Goal: Navigation & Orientation: Find specific page/section

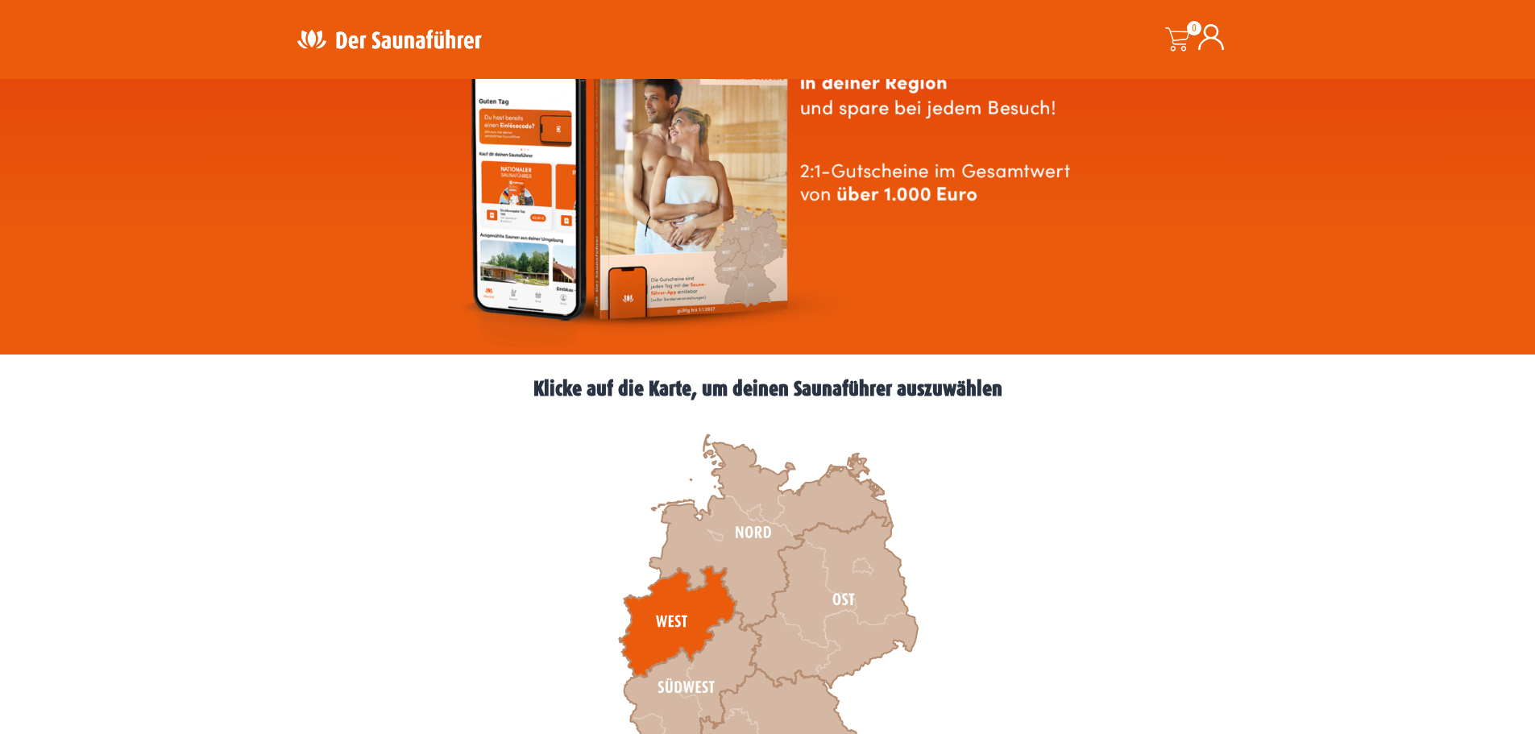
click at [682, 614] on icon at bounding box center [678, 621] width 118 height 111
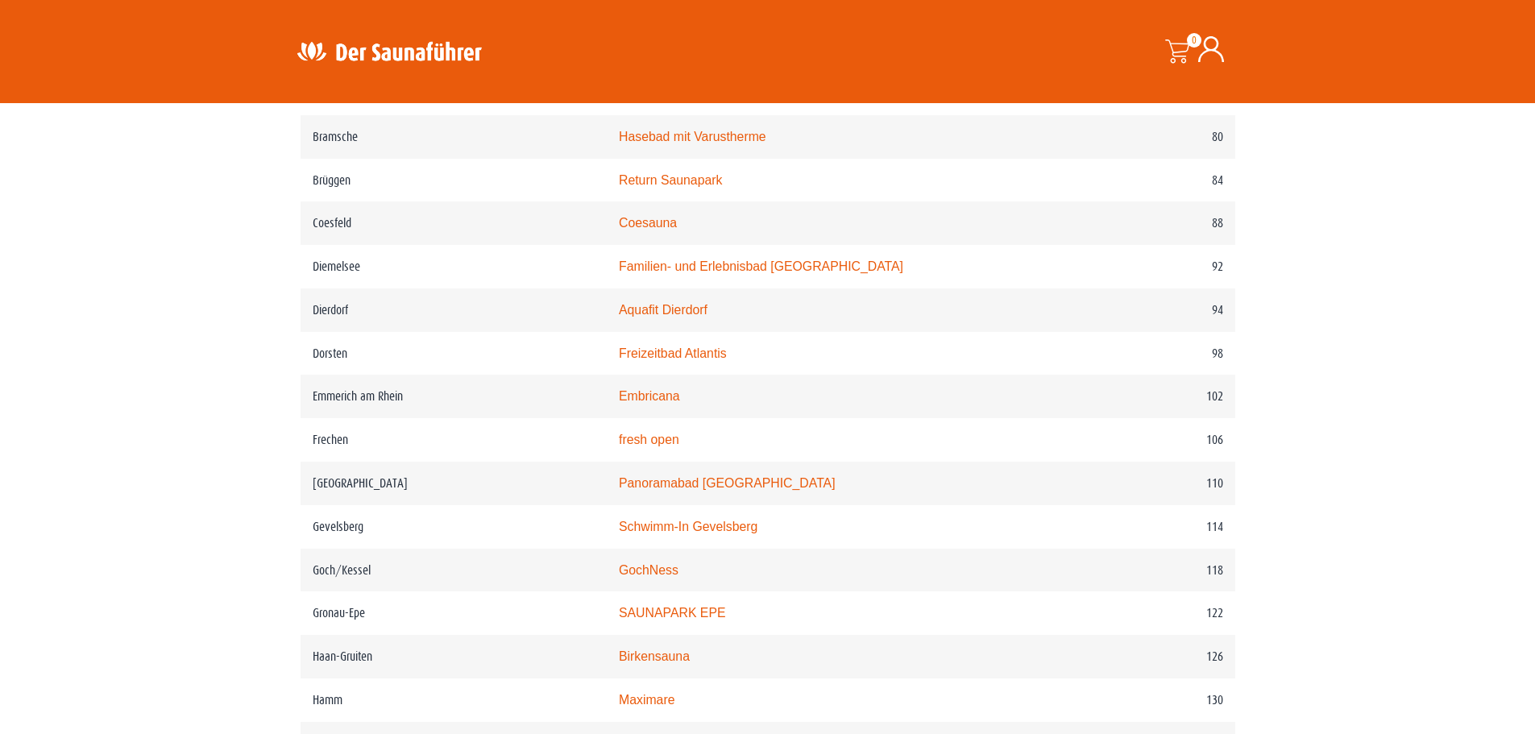
scroll to position [1450, 0]
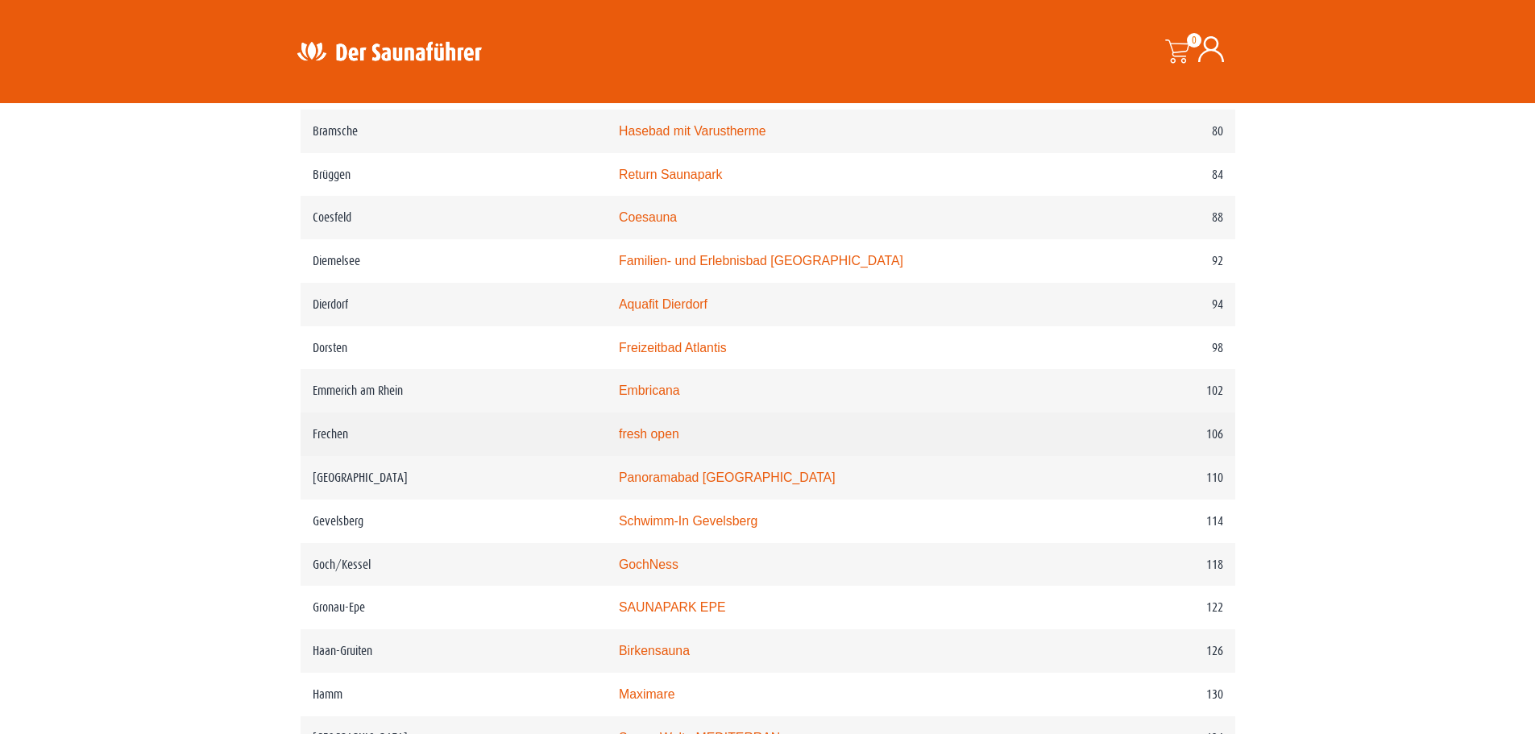
click at [679, 441] on link "fresh open" at bounding box center [649, 434] width 60 height 14
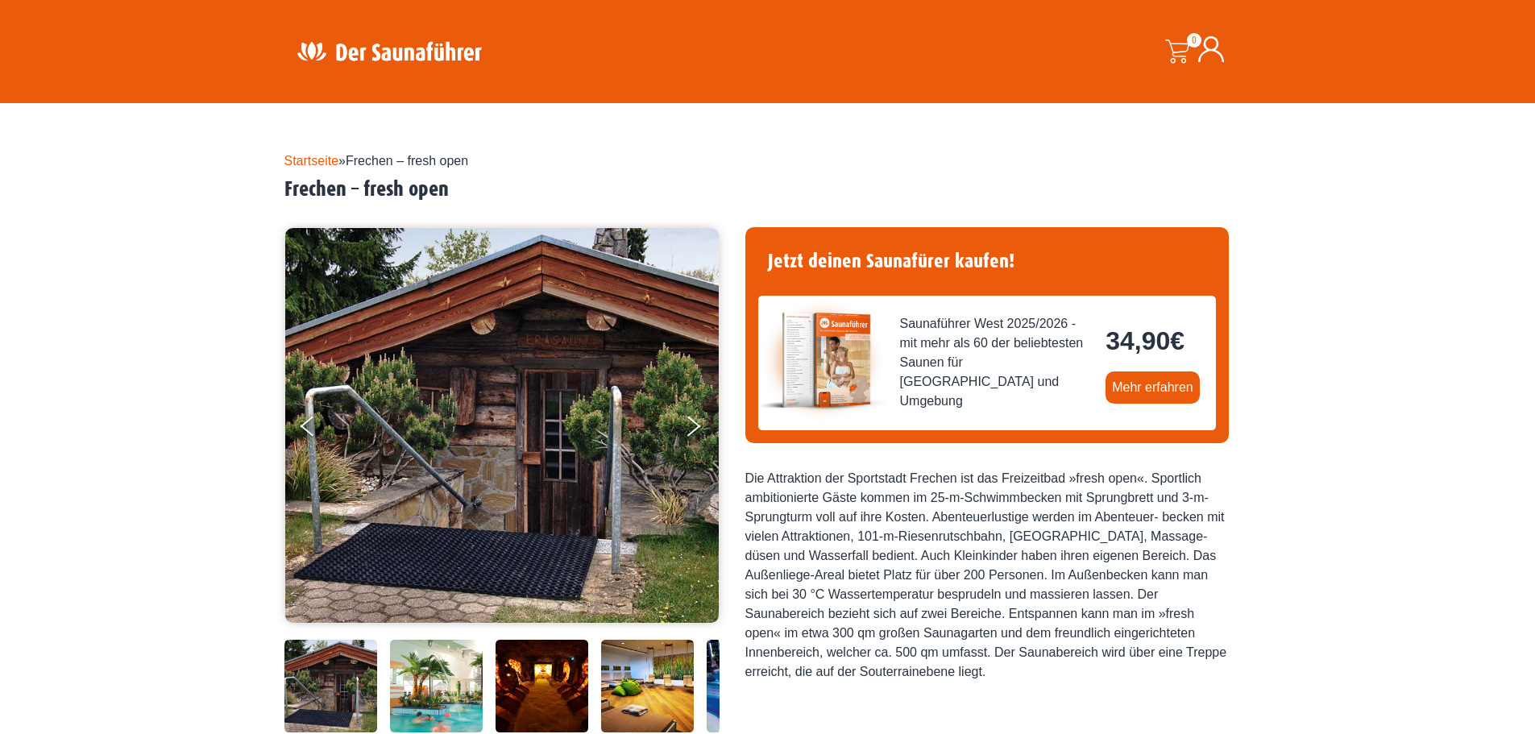
scroll to position [322, 0]
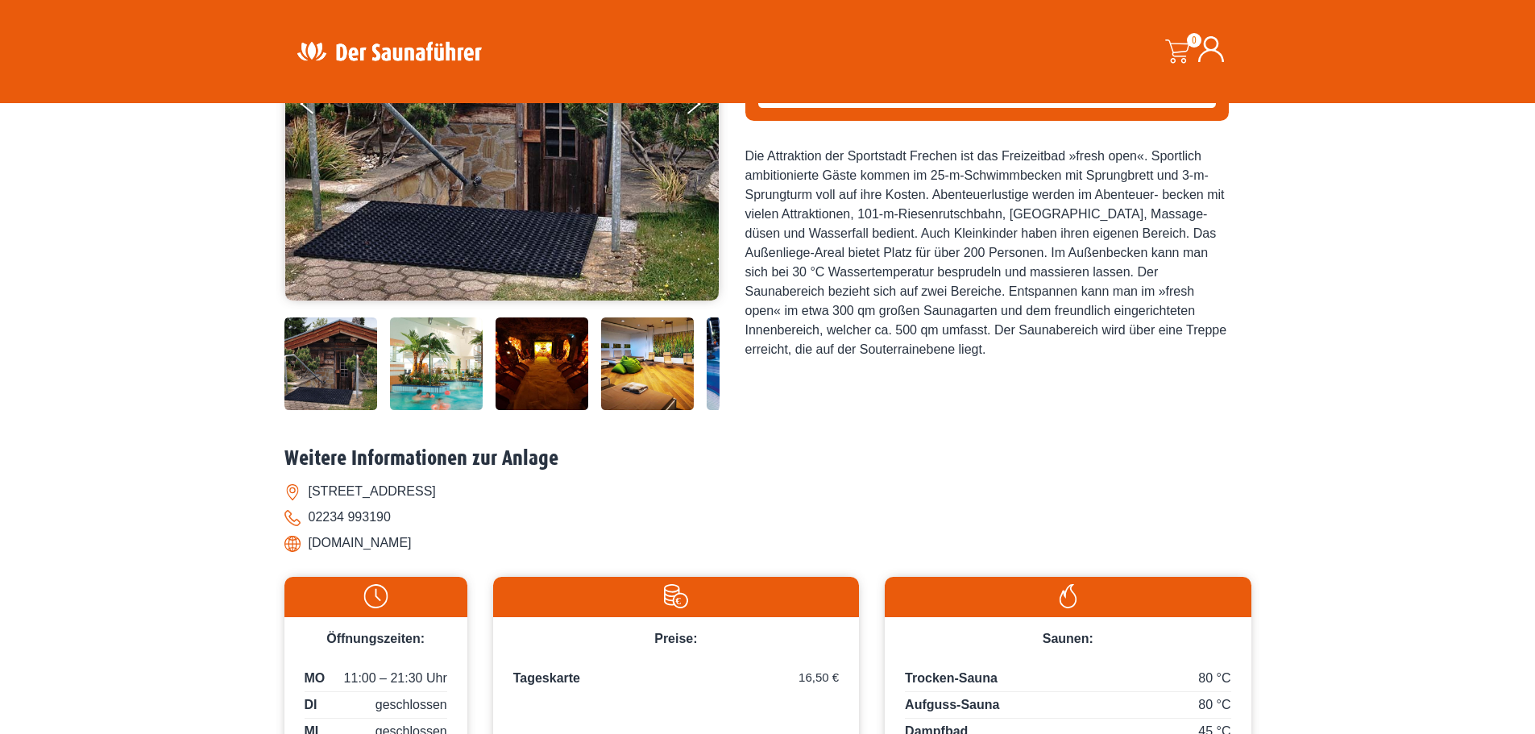
click at [355, 359] on img at bounding box center [330, 363] width 93 height 93
click at [409, 356] on img at bounding box center [436, 363] width 93 height 93
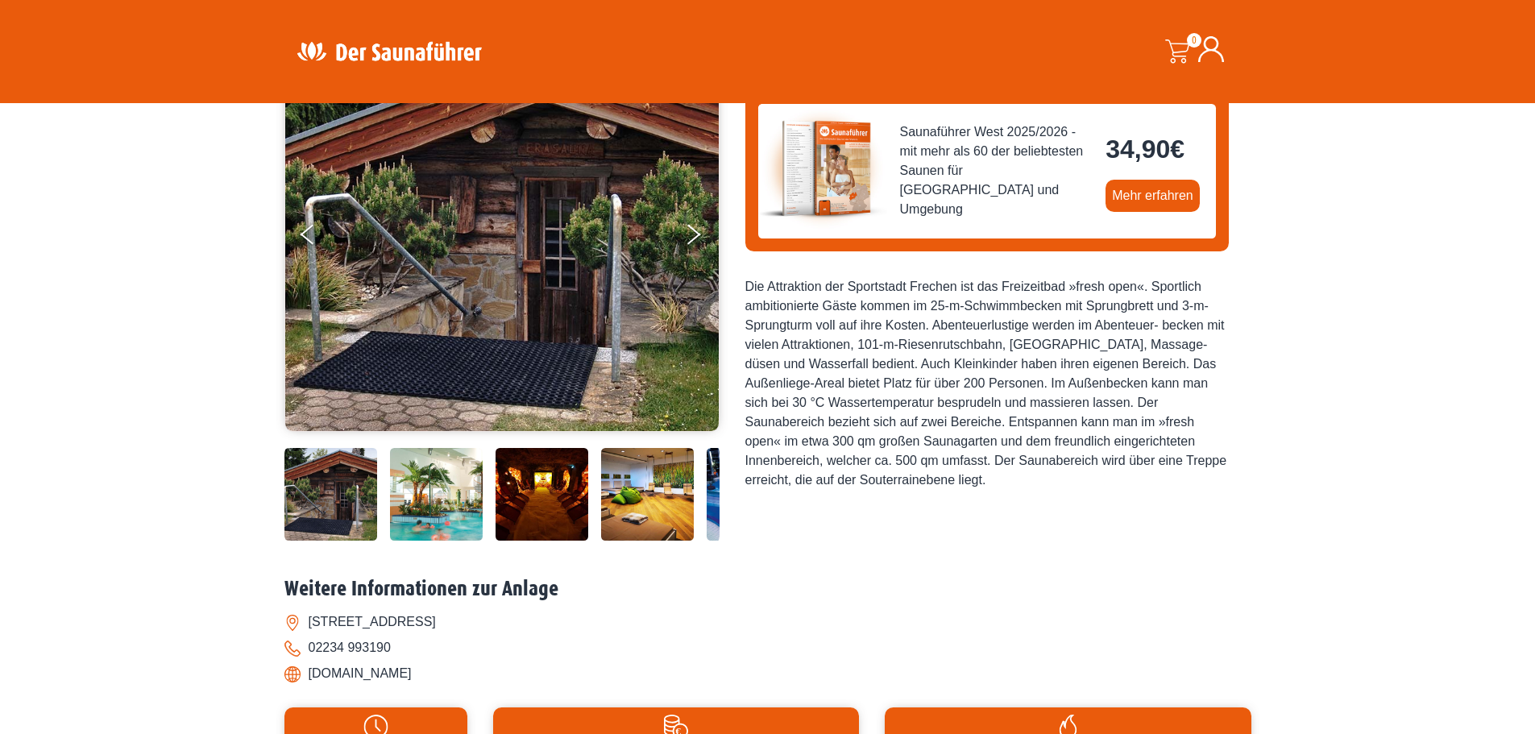
scroll to position [161, 0]
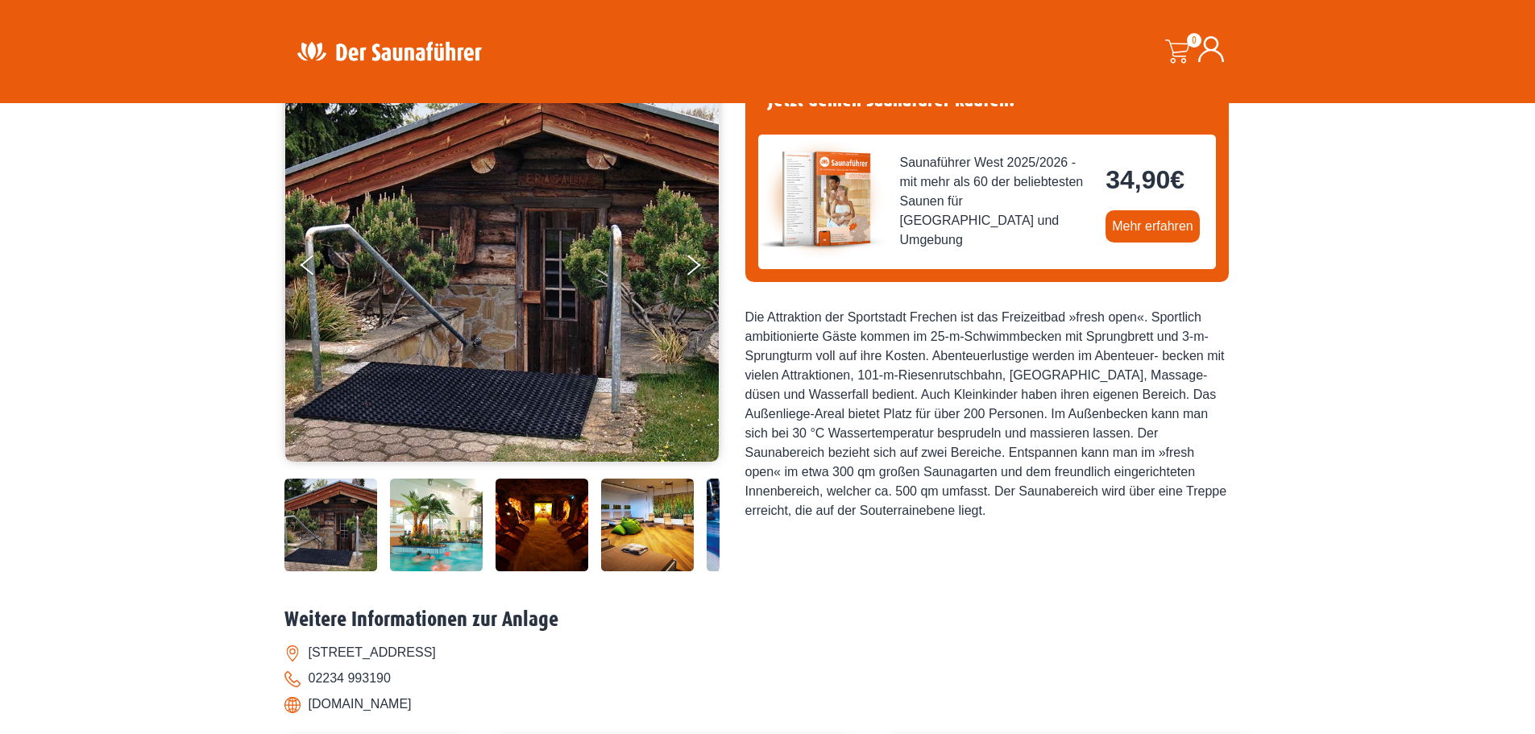
click at [457, 504] on img at bounding box center [436, 525] width 93 height 93
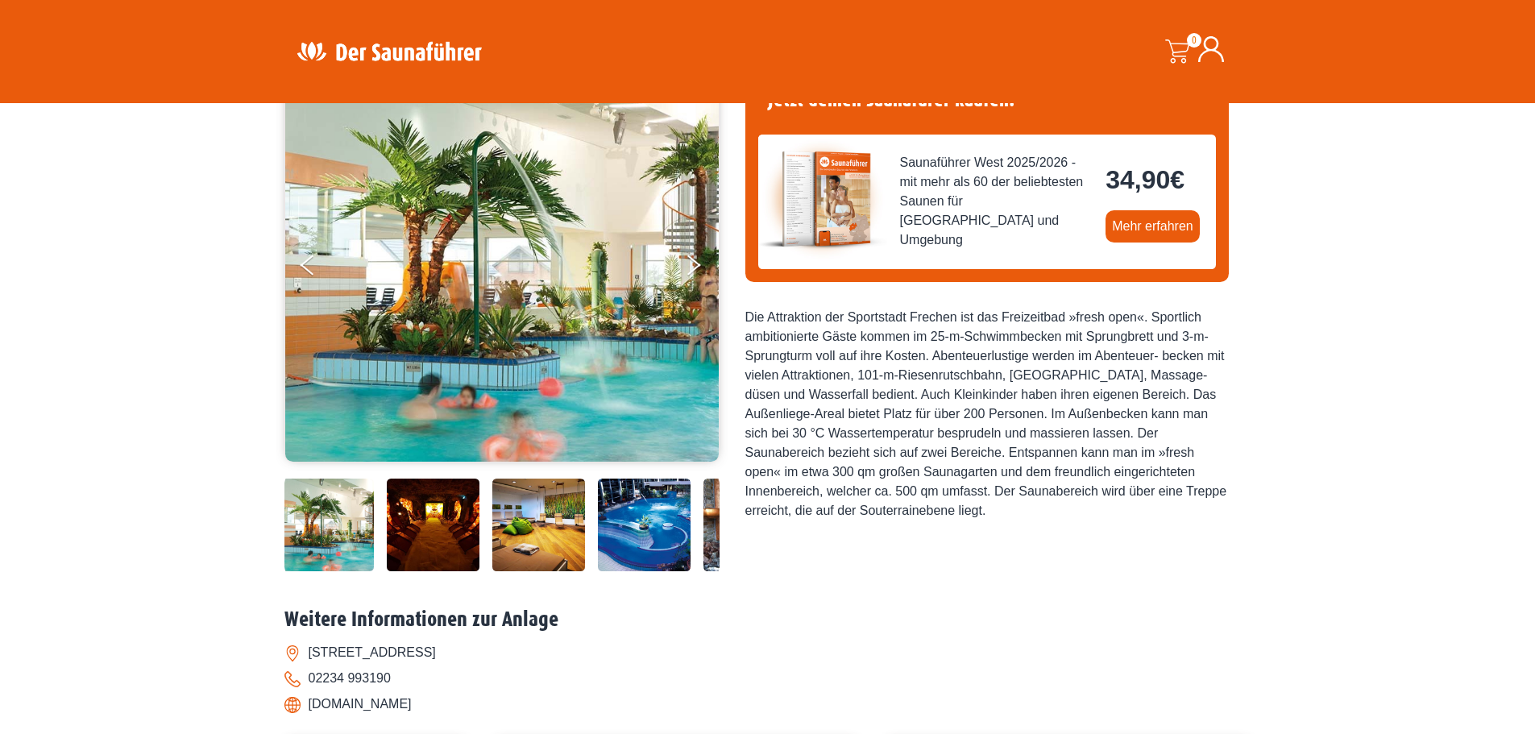
drag, startPoint x: 479, startPoint y: 537, endPoint x: 518, endPoint y: 532, distance: 39.1
click at [479, 538] on div at bounding box center [502, 525] width 653 height 93
click at [525, 527] on img at bounding box center [538, 525] width 93 height 93
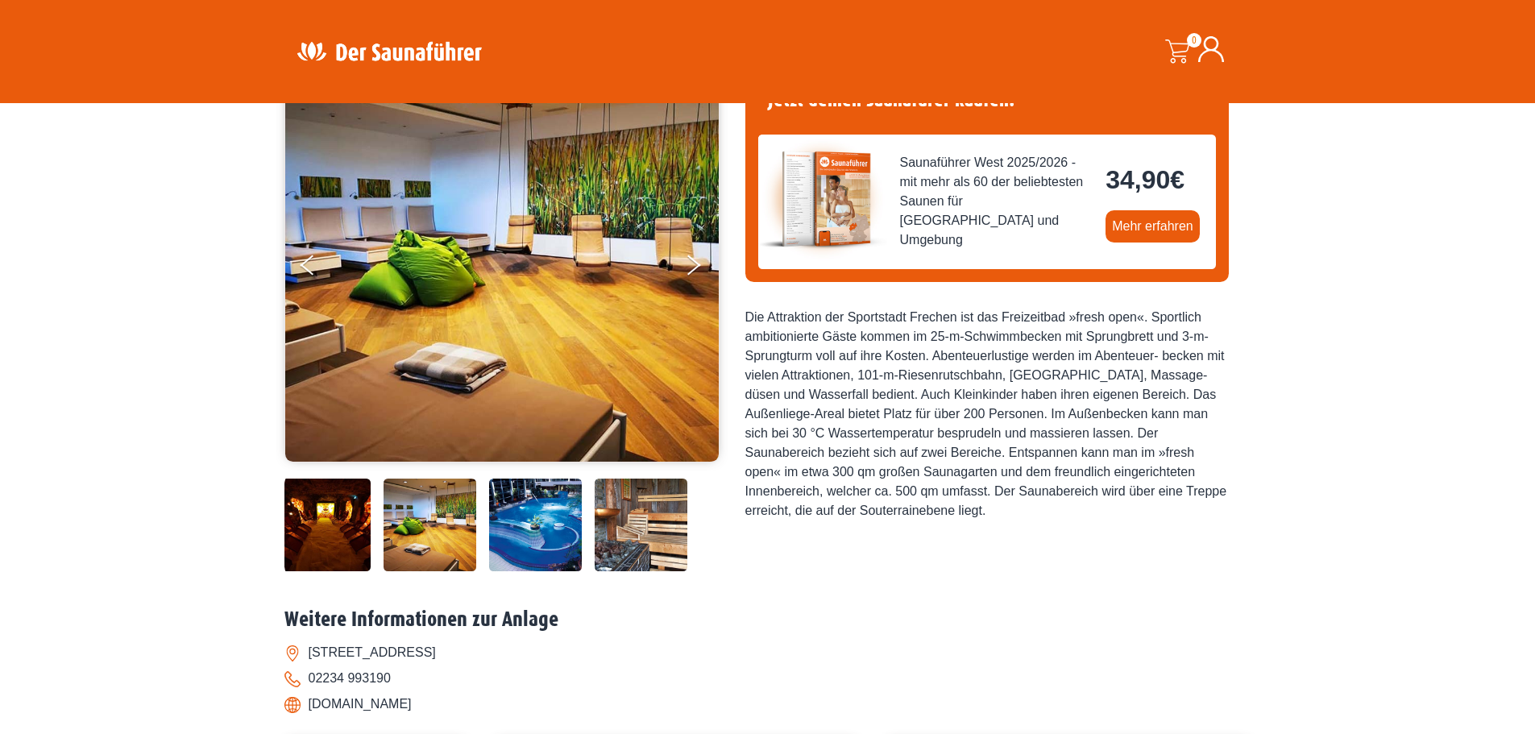
click at [533, 525] on img at bounding box center [535, 525] width 93 height 93
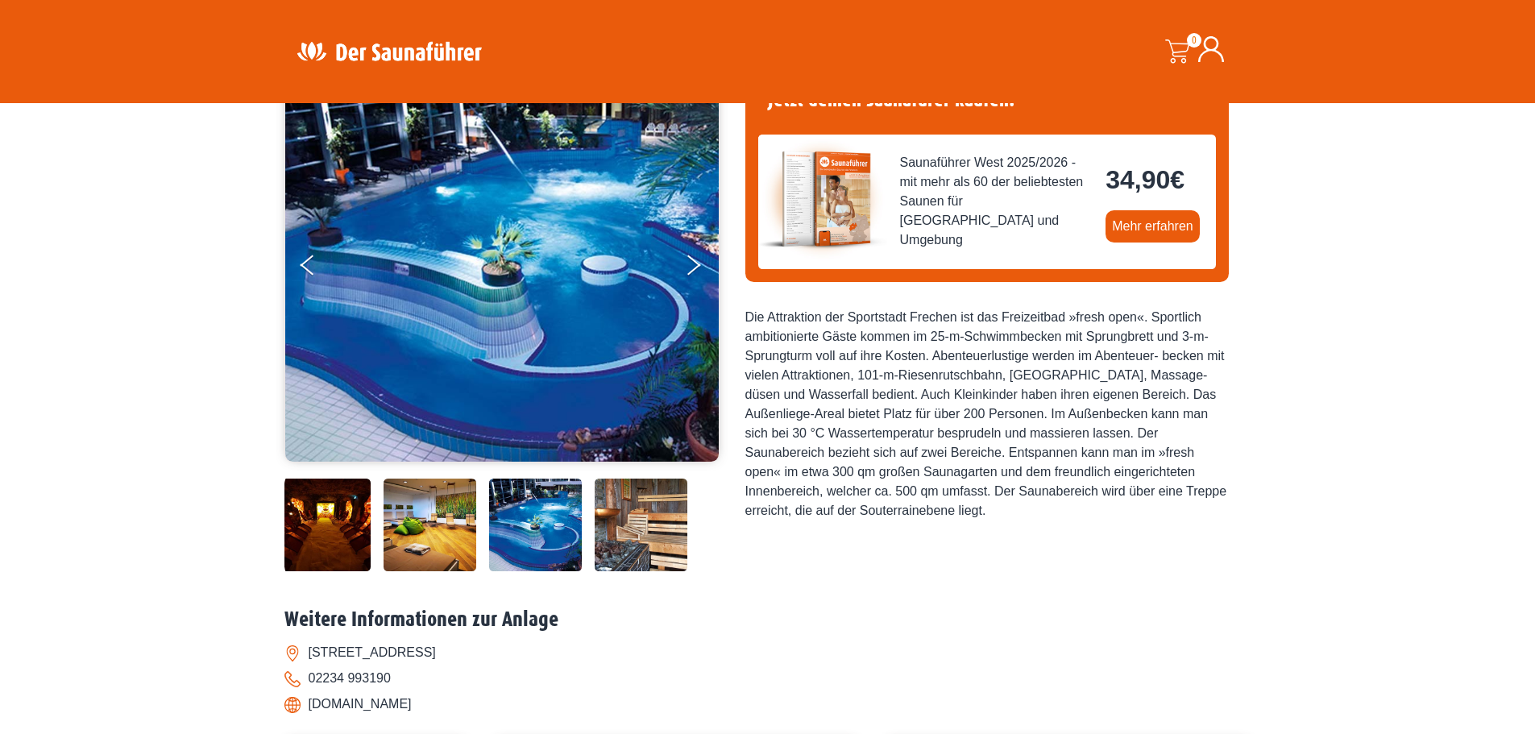
click at [599, 525] on img at bounding box center [641, 525] width 93 height 93
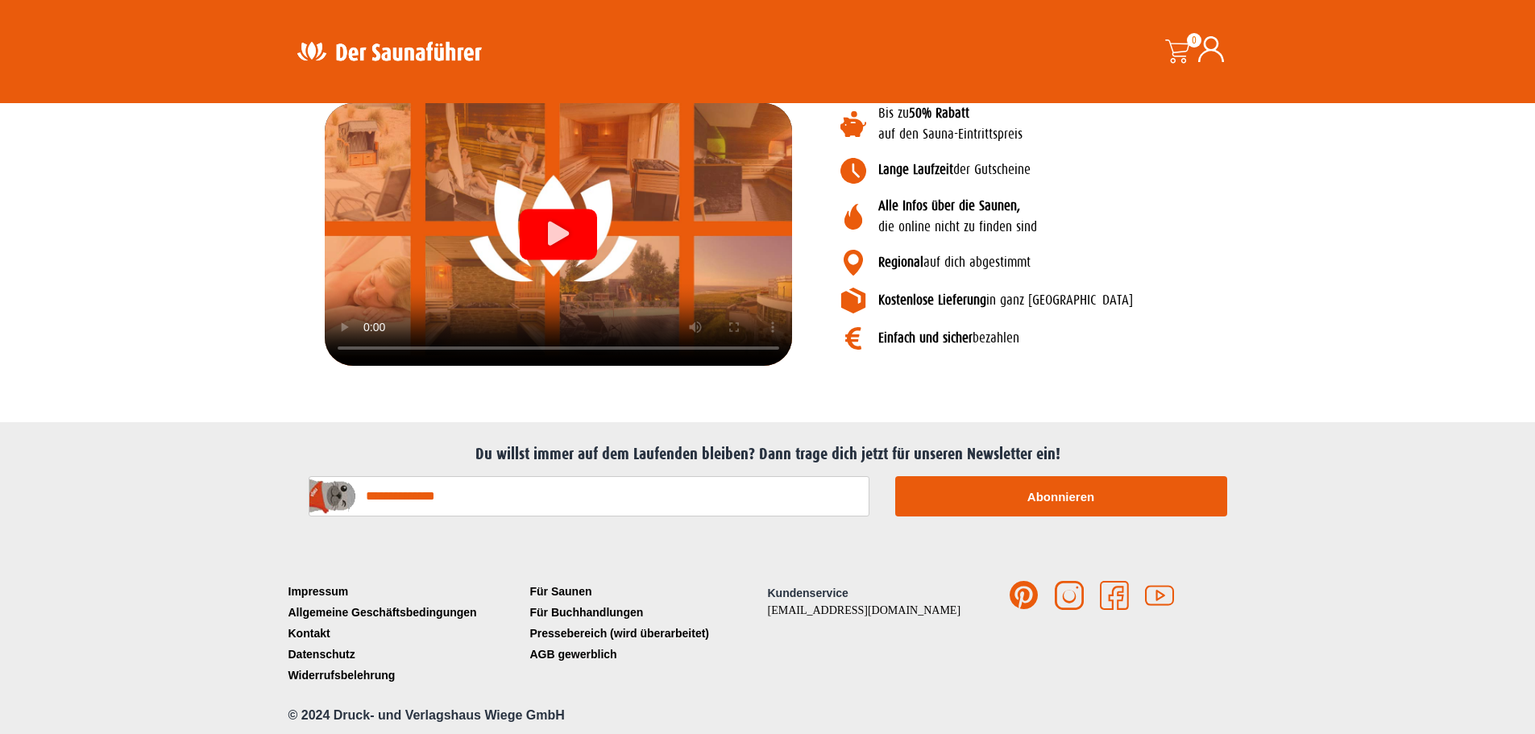
scroll to position [1858, 0]
